Goal: Task Accomplishment & Management: Manage account settings

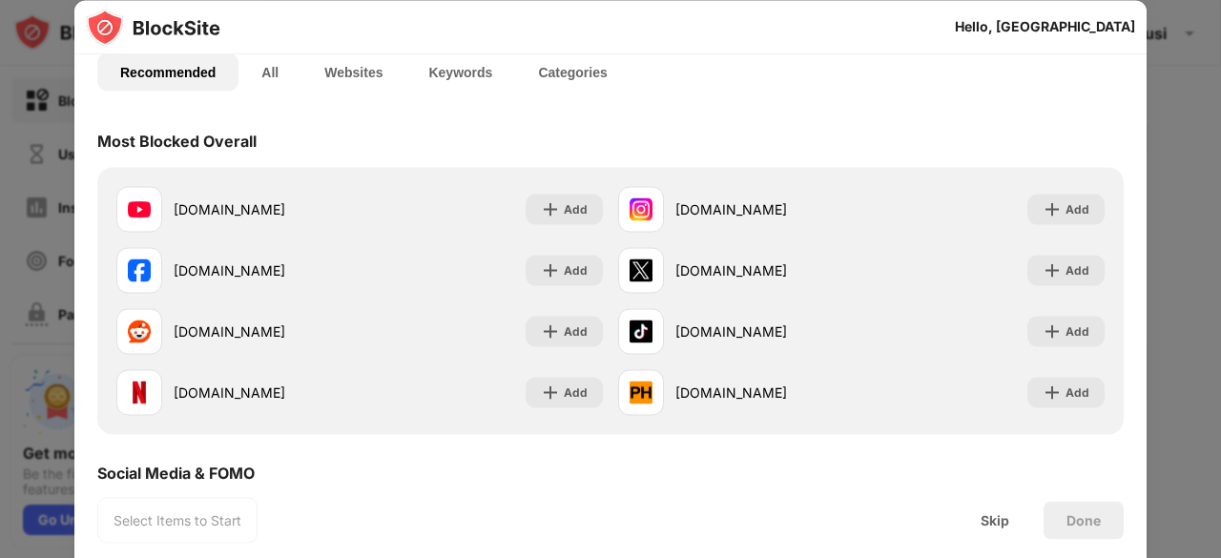
scroll to position [191, 0]
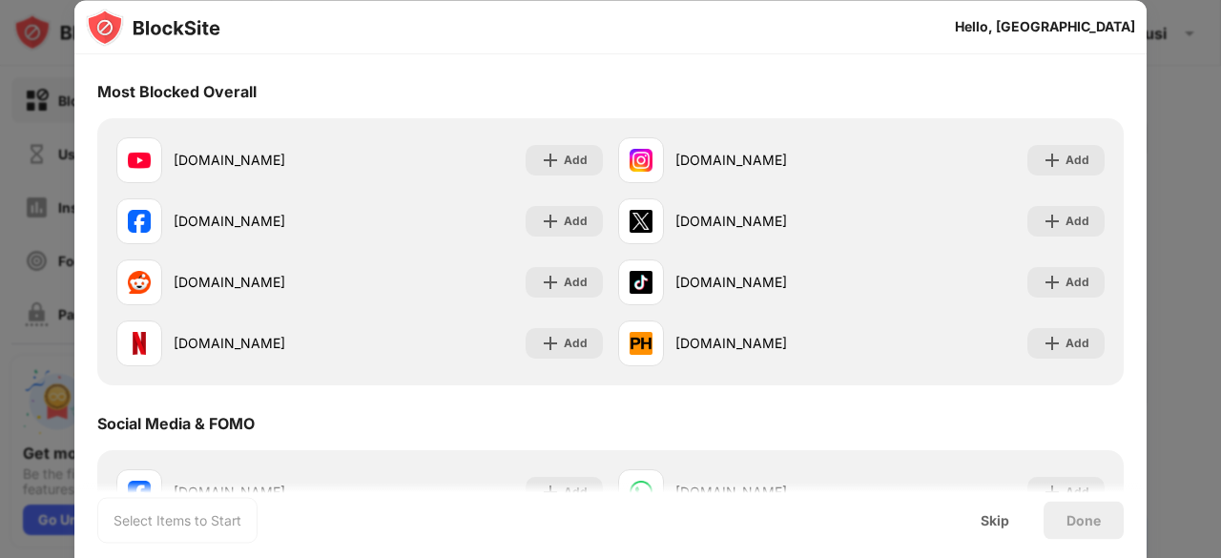
click at [1083, 528] on div "Done" at bounding box center [1084, 520] width 80 height 38
click at [1083, 529] on div "Done" at bounding box center [1084, 520] width 80 height 38
click at [1076, 521] on div "Done" at bounding box center [1084, 519] width 34 height 15
click at [993, 526] on div "Skip" at bounding box center [995, 519] width 29 height 15
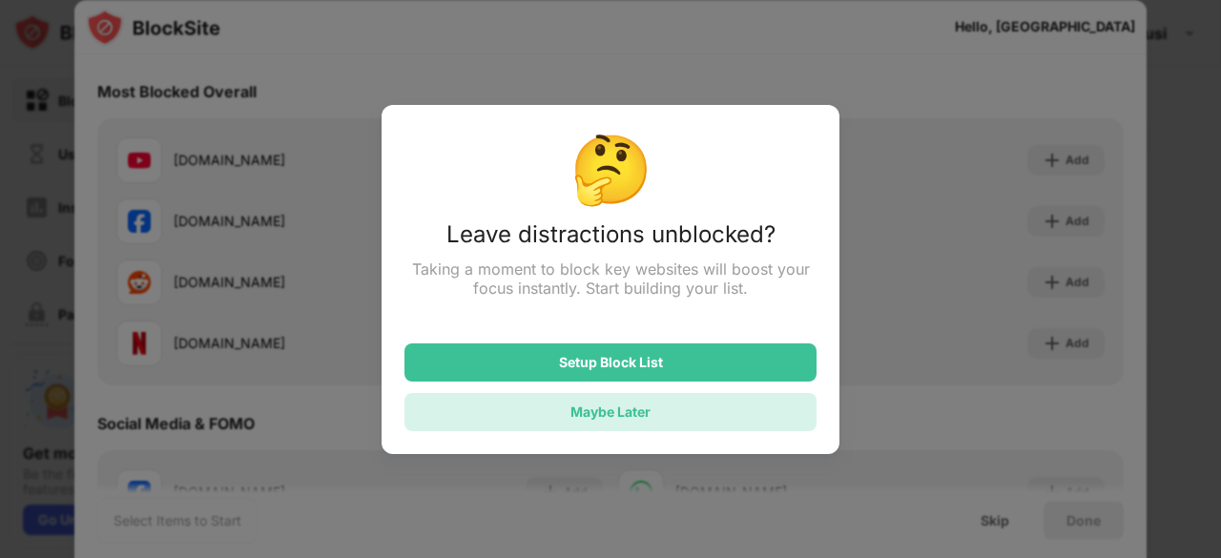
click at [553, 421] on div "Maybe Later" at bounding box center [611, 412] width 412 height 38
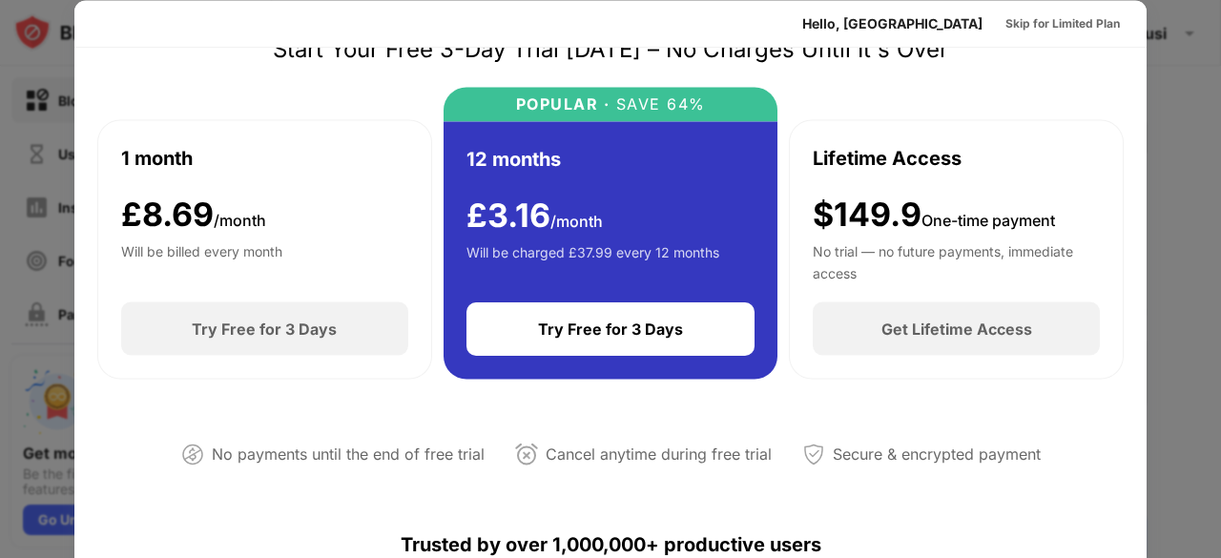
scroll to position [0, 0]
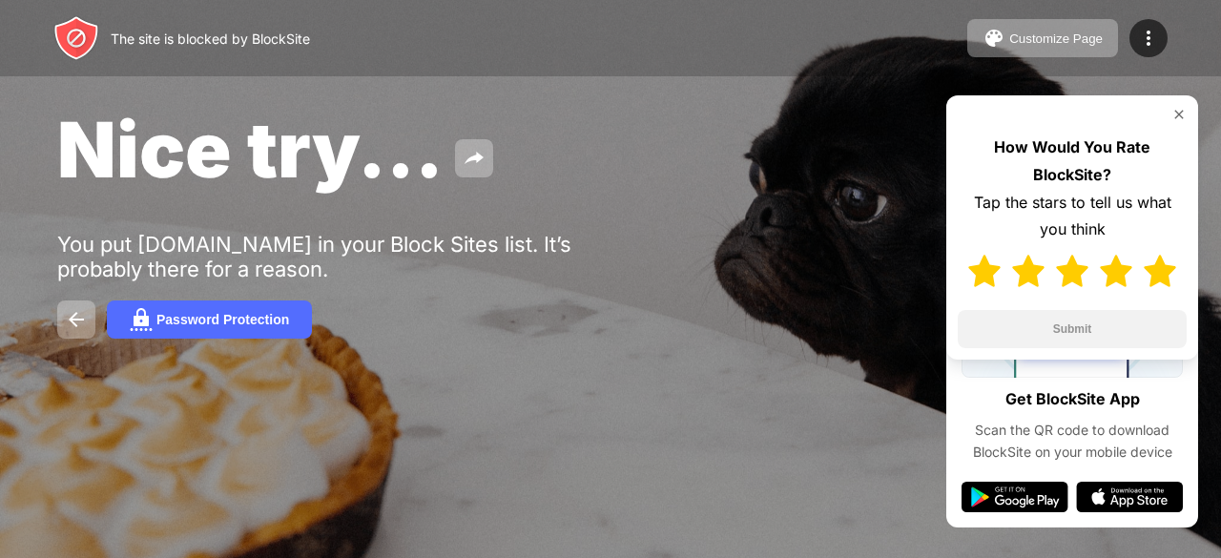
click at [1157, 276] on img at bounding box center [1160, 271] width 32 height 32
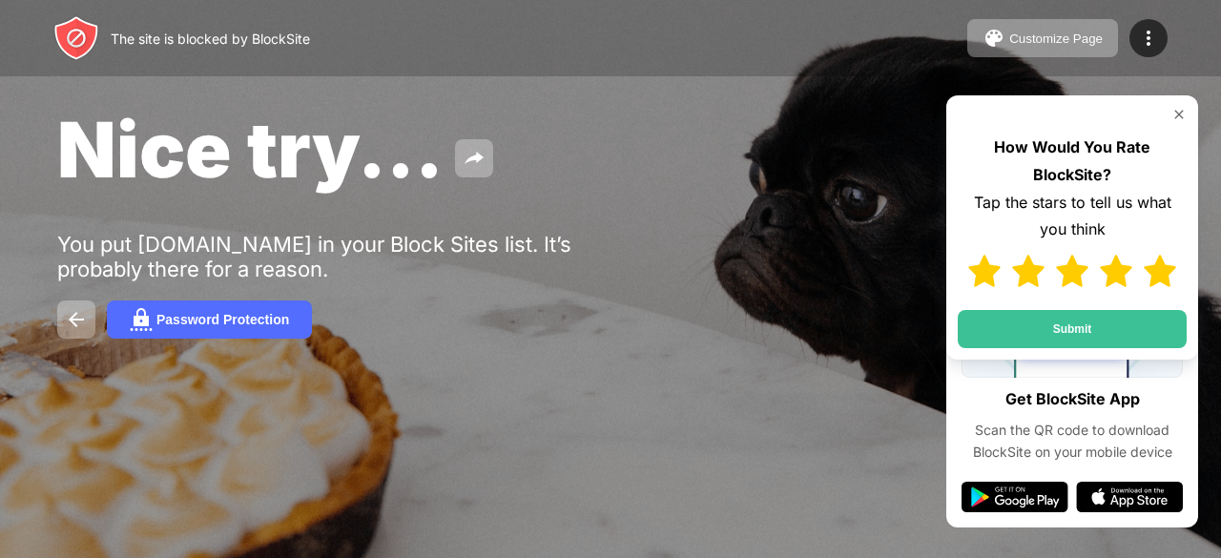
click at [1180, 111] on img at bounding box center [1179, 114] width 15 height 15
